Goal: Entertainment & Leisure: Consume media (video, audio)

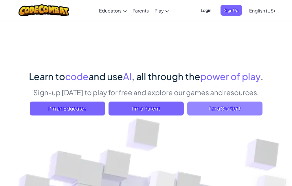
click at [201, 110] on span "I'm a Student" at bounding box center [224, 108] width 75 height 14
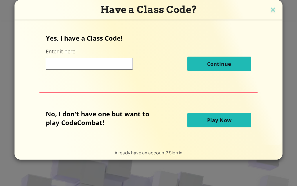
click at [238, 116] on button "Play Now" at bounding box center [219, 120] width 64 height 14
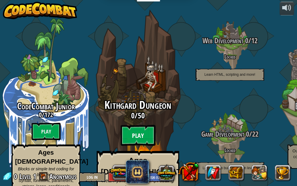
click at [149, 126] on btn "Play" at bounding box center [137, 135] width 35 height 21
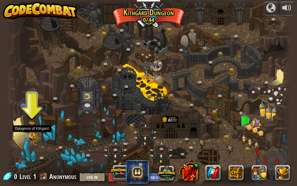
click at [32, 134] on img at bounding box center [32, 128] width 7 height 15
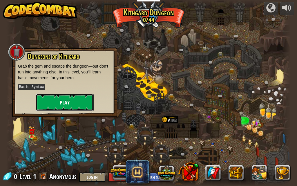
click at [75, 105] on button "Play" at bounding box center [65, 102] width 58 height 17
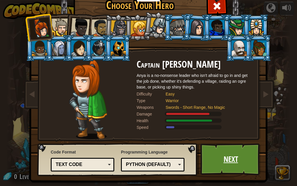
click at [223, 151] on link "Next" at bounding box center [230, 159] width 61 height 32
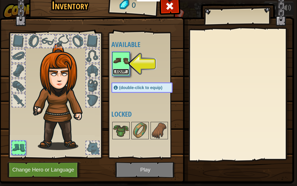
click at [125, 70] on button "Equip" at bounding box center [121, 72] width 16 height 6
click at [125, 121] on div at bounding box center [147, 130] width 73 height 19
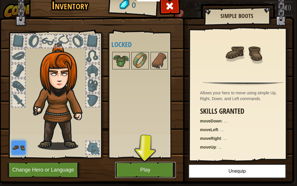
click at [147, 168] on button "Play" at bounding box center [145, 170] width 61 height 16
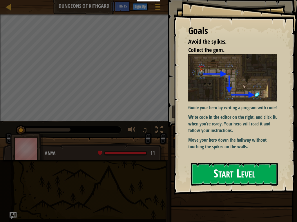
click at [237, 174] on button "Start Level" at bounding box center [234, 174] width 87 height 23
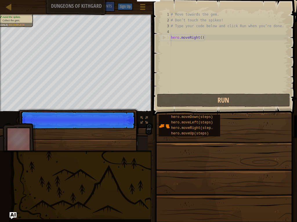
scroll to position [3, 0]
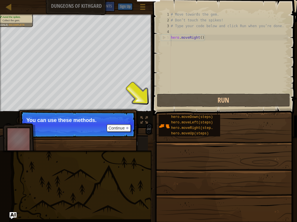
click at [147, 114] on div "Avoid the spikes. Collect the gem. Goals : Incomplete ♫ Anya 11 x: 7 y: 18 x: 1…" at bounding box center [148, 82] width 297 height 136
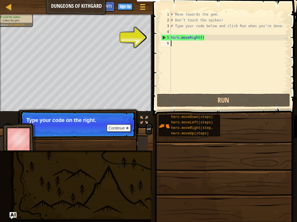
type textarea "h"
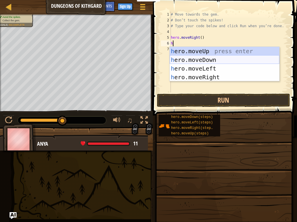
click at [188, 58] on div "h ero.moveUp press enter h ero.moveDown press enter h ero.moveLeft press enter …" at bounding box center [223, 73] width 109 height 52
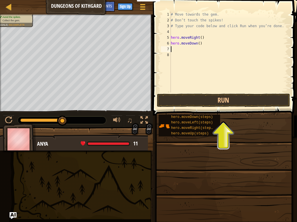
type textarea "h"
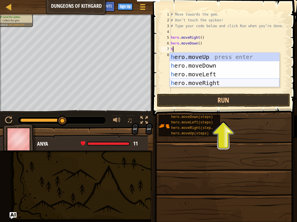
click at [214, 81] on div "h ero.moveUp press enter h ero.moveDown press enter h ero.moveLeft press enter …" at bounding box center [223, 79] width 109 height 52
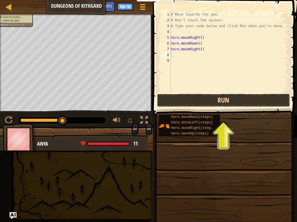
click at [241, 101] on button "Run" at bounding box center [223, 100] width 133 height 13
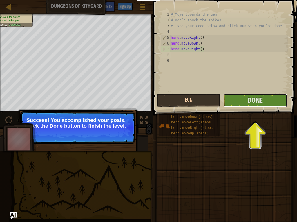
click at [241, 101] on button "Done" at bounding box center [254, 100] width 63 height 13
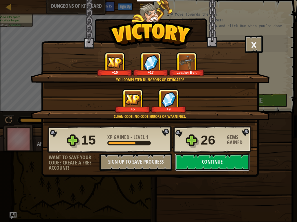
click at [231, 156] on button "Continue" at bounding box center [212, 162] width 75 height 17
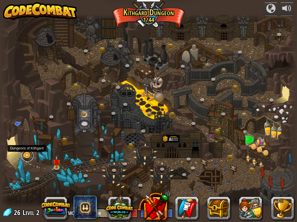
click at [25, 157] on link at bounding box center [28, 156] width 12 height 12
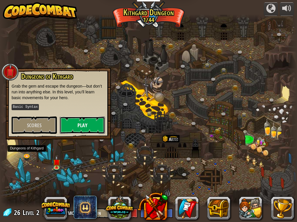
click at [77, 127] on button "Play" at bounding box center [82, 125] width 45 height 17
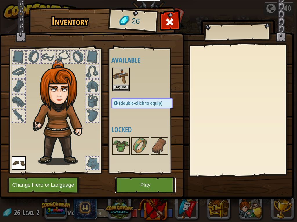
click at [152, 182] on button "Play" at bounding box center [145, 186] width 61 height 16
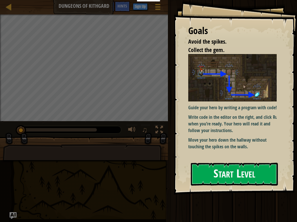
click at [262, 180] on button "Start Level" at bounding box center [234, 174] width 87 height 23
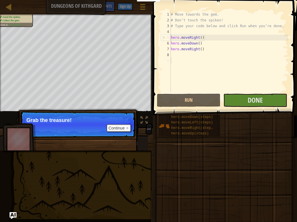
click at [145, 117] on div "Avoid the spikes. Collect the gem. Goals : Success! ♫ Anya 11 x: 7 y: 18 x: 18 …" at bounding box center [148, 82] width 297 height 136
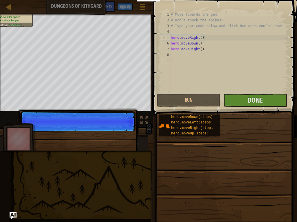
scroll to position [3, 0]
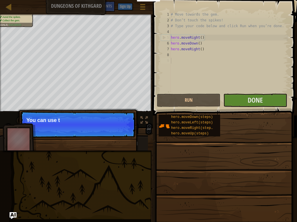
click at [126, 130] on p "Continue You can use t" at bounding box center [77, 124] width 115 height 27
click at [126, 130] on button "Continue" at bounding box center [119, 129] width 24 height 8
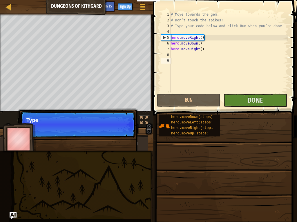
click at [126, 130] on p "Continue Type" at bounding box center [77, 124] width 115 height 27
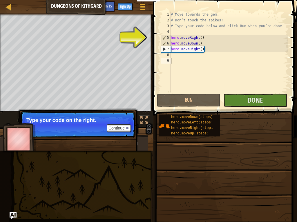
click at [228, 70] on div "# Move towards the gem. # Don’t touch the spikes! # Type your code below and cl…" at bounding box center [228, 58] width 118 height 93
click at [216, 41] on div "# Move towards the gem. # Don’t touch the spikes! # Type your code below and cl…" at bounding box center [228, 58] width 118 height 93
click at [220, 37] on div "# Move towards the gem. # Don’t touch the spikes! # Type your code below and cl…" at bounding box center [228, 58] width 118 height 93
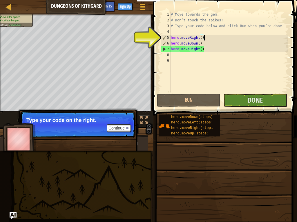
click at [213, 49] on div "# Move towards the gem. # Don’t touch the spikes! # Type your code below and cl…" at bounding box center [228, 58] width 118 height 93
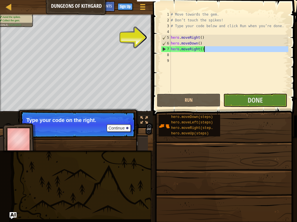
drag, startPoint x: 212, startPoint y: 53, endPoint x: 207, endPoint y: 51, distance: 4.9
click at [207, 51] on div "# Move towards the gem. # Don’t touch the spikes! # Type your code below and cl…" at bounding box center [228, 58] width 118 height 93
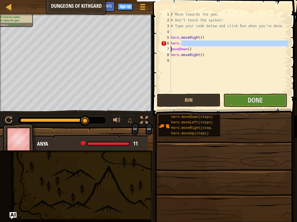
click at [211, 56] on div "# Move towards the gem. # Don’t touch the spikes! # Type your code below and cl…" at bounding box center [228, 58] width 118 height 93
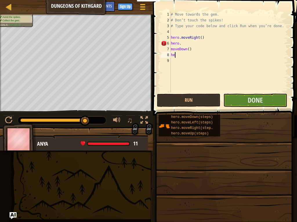
type textarea "h"
type textarea "m"
type textarea "h"
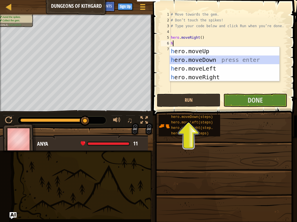
click at [210, 61] on div "h ero.moveUp press enter h ero.moveDown press enter h ero.moveLeft press enter …" at bounding box center [223, 73] width 109 height 52
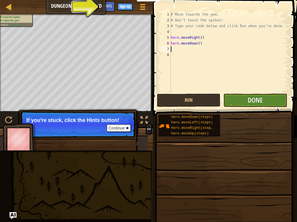
type textarea "h"
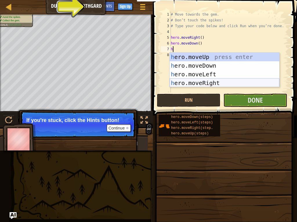
click at [230, 79] on div "h ero.moveUp press enter h ero.moveDown press enter h ero.moveLeft press enter …" at bounding box center [223, 79] width 109 height 52
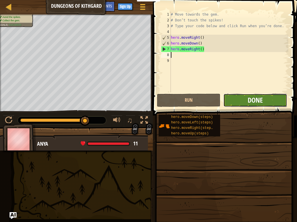
click at [258, 99] on span "Done" at bounding box center [254, 100] width 15 height 9
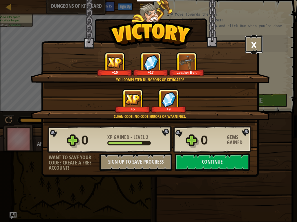
click at [249, 42] on button "×" at bounding box center [253, 44] width 18 height 17
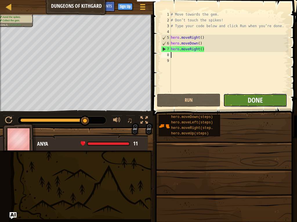
click at [258, 103] on span "Done" at bounding box center [254, 100] width 15 height 9
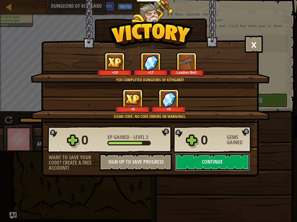
click at [204, 162] on button "Continue" at bounding box center [212, 162] width 75 height 17
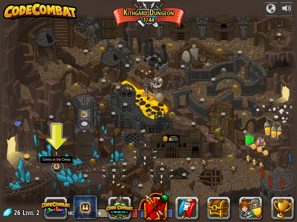
click at [56, 168] on link at bounding box center [58, 168] width 12 height 12
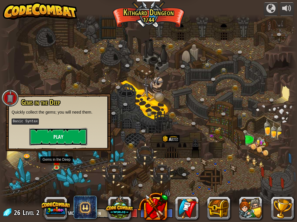
click at [68, 134] on button "Play" at bounding box center [58, 136] width 58 height 17
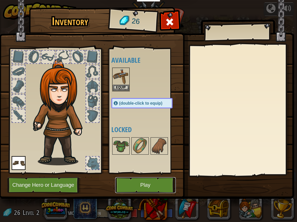
click at [141, 182] on button "Play" at bounding box center [145, 186] width 61 height 16
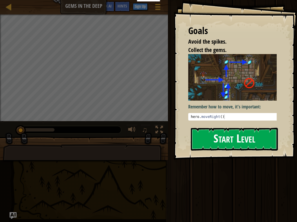
click at [221, 134] on button "Start Level" at bounding box center [234, 139] width 87 height 23
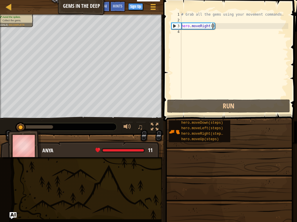
click at [212, 23] on div "# Grab all the gems using your movement commands. hero . moveRight ( )" at bounding box center [234, 61] width 108 height 98
type textarea "hero.moveRight()"
click at [211, 23] on div "# Grab all the gems using your movement commands. hero . moveRight ( )" at bounding box center [234, 61] width 108 height 98
click at [213, 27] on div "# Grab all the gems using your movement commands. hero . moveRight ( )" at bounding box center [234, 61] width 108 height 98
type textarea "hero.moveRight(2)"
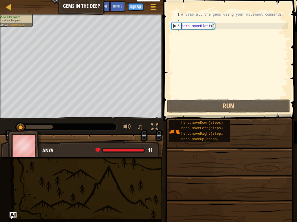
scroll to position [3, 3]
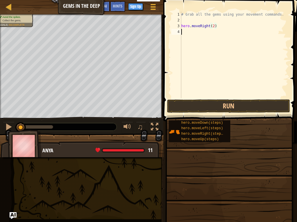
click at [239, 35] on div "# Grab all the gems using your movement commands. hero . moveRight ( 2 )" at bounding box center [234, 61] width 108 height 98
type textarea "h"
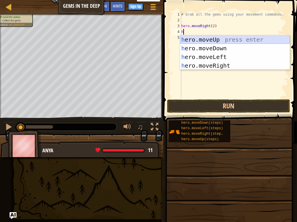
click at [229, 40] on div "h ero.moveUp press enter h ero.moveDown press enter h ero.moveLeft press enter …" at bounding box center [234, 61] width 109 height 52
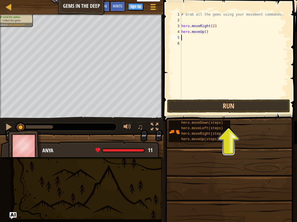
type textarea "h"
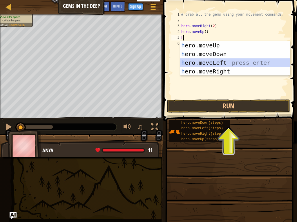
click at [223, 64] on div "h ero.moveUp press enter h ero.moveDown press enter h ero.moveLeft press enter …" at bounding box center [234, 67] width 109 height 52
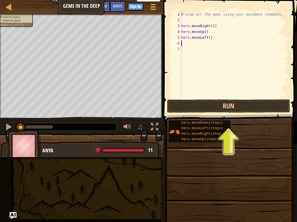
type textarea "h"
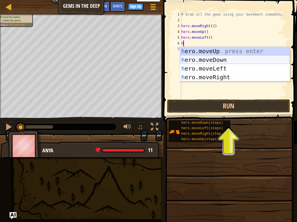
click at [220, 59] on div "h ero.moveUp press enter h ero.moveDown press enter h ero.moveLeft press enter …" at bounding box center [234, 73] width 109 height 52
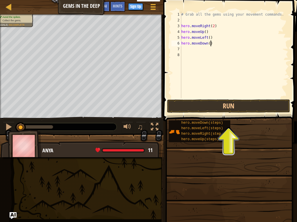
click at [211, 42] on div "# Grab all the gems using your movement commands. hero . moveRight ( 2 ) hero .…" at bounding box center [234, 61] width 108 height 98
type textarea "hero.moveDown(2)"
click at [250, 109] on button "Run" at bounding box center [228, 106] width 123 height 13
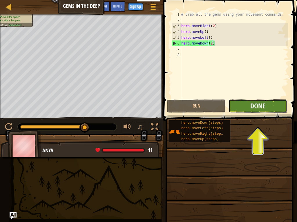
click at [255, 111] on button "Done" at bounding box center [257, 106] width 58 height 13
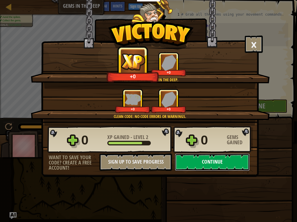
click at [226, 162] on button "Continue" at bounding box center [212, 162] width 75 height 17
